Goal: Information Seeking & Learning: Learn about a topic

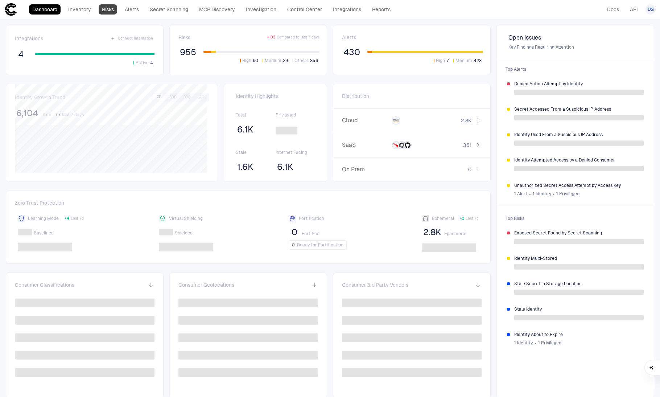
click at [115, 11] on link "Risks" at bounding box center [108, 9] width 18 height 10
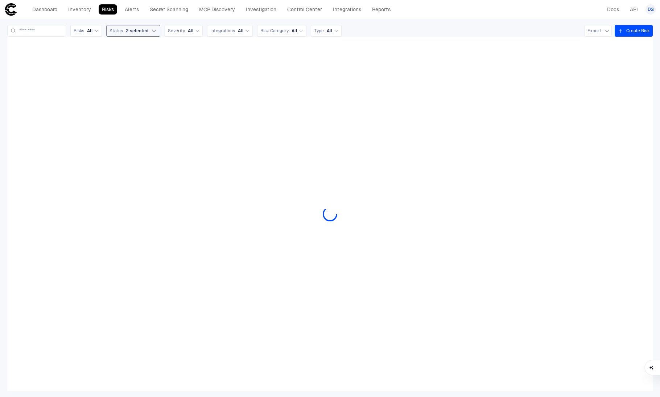
click at [157, 32] on icon "button" at bounding box center [154, 31] width 6 height 6
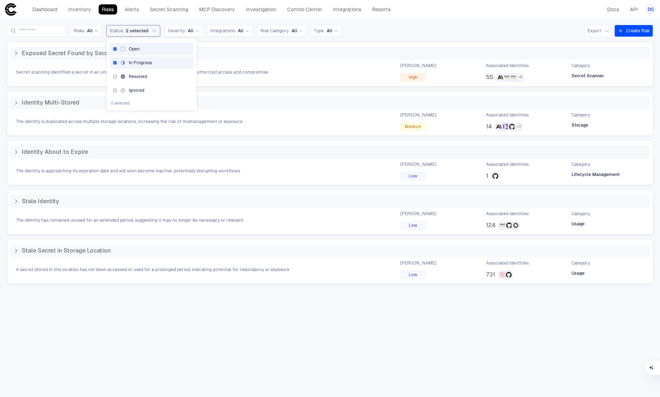
click at [377, 302] on div "Exposed Secret Found by Secret Scanning Secret scanning identified a secret in …" at bounding box center [329, 213] width 645 height 343
click at [7, 47] on div "Risks All Status 2 selected Severity All Integrations All Risk Category All Typ…" at bounding box center [330, 207] width 660 height 377
click at [10, 49] on div "Exposed Secret Found by Secret Scanning Secret scanning identified a secret in …" at bounding box center [329, 63] width 645 height 43
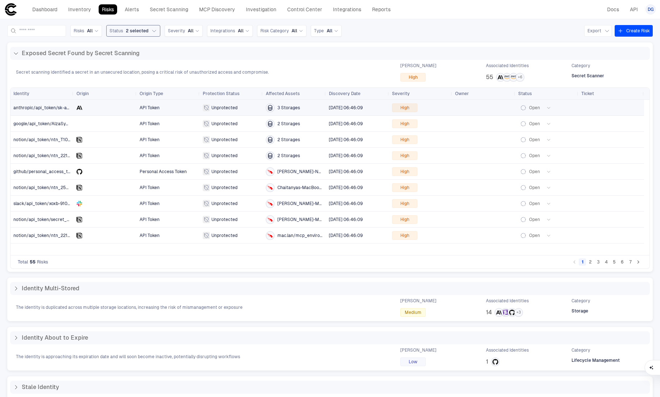
click at [163, 110] on span "API Token" at bounding box center [168, 107] width 57 height 14
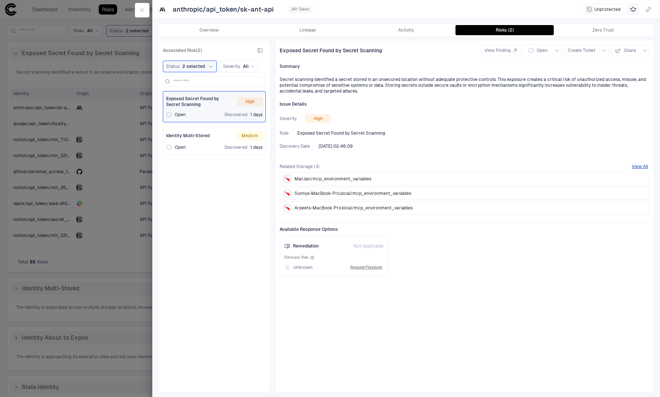
click at [90, 260] on div at bounding box center [330, 198] width 660 height 397
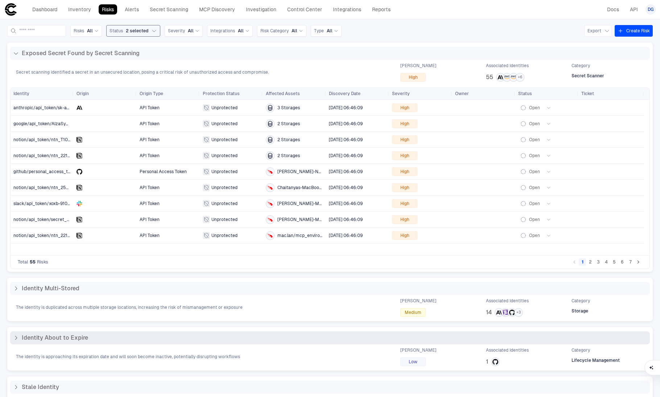
scroll to position [78, 0]
